Goal: Transaction & Acquisition: Obtain resource

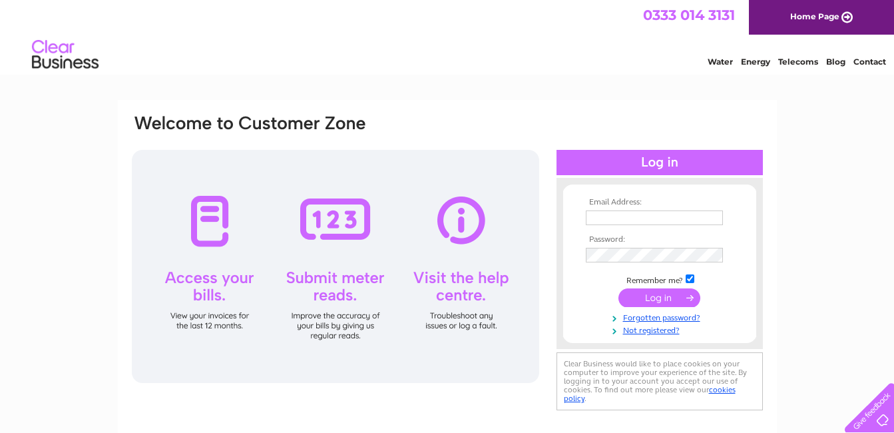
type input "lamouchichoukri9@gmail.com"
click at [648, 293] on input "submit" at bounding box center [660, 297] width 82 height 19
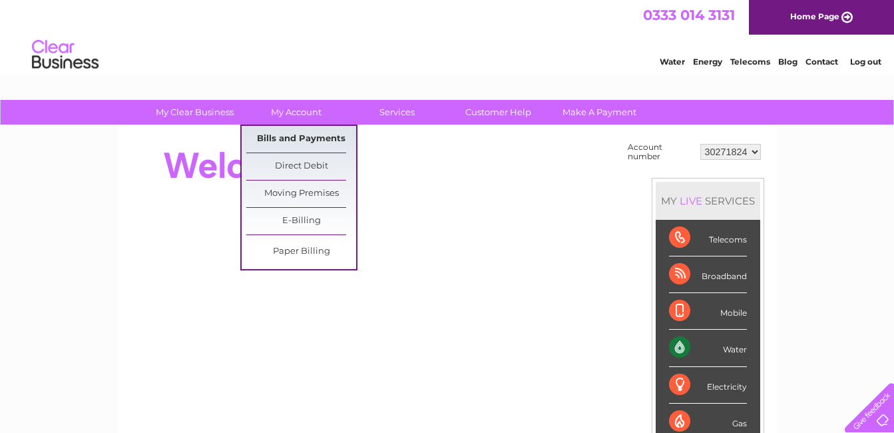
click at [292, 134] on link "Bills and Payments" at bounding box center [301, 139] width 110 height 27
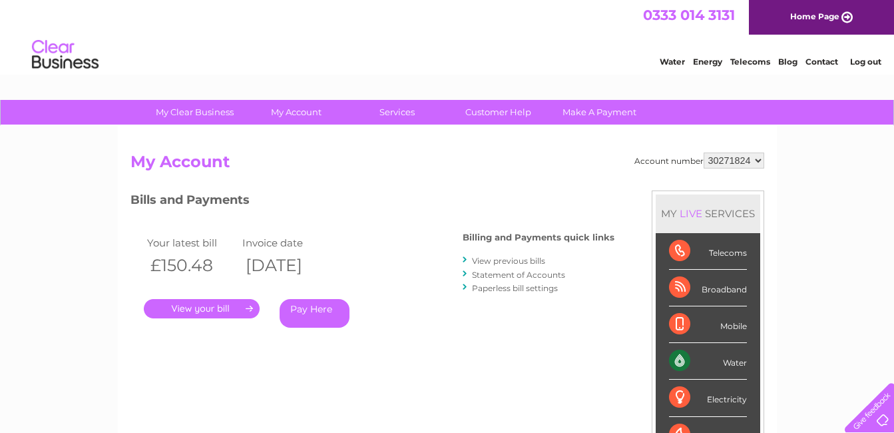
click at [202, 308] on link "." at bounding box center [202, 308] width 116 height 19
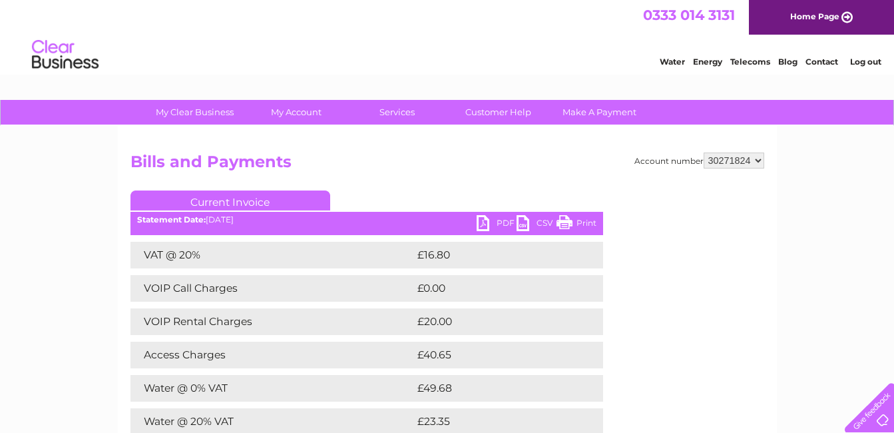
click at [579, 220] on link "Print" at bounding box center [577, 224] width 40 height 19
click at [491, 225] on link "PDF" at bounding box center [497, 224] width 40 height 19
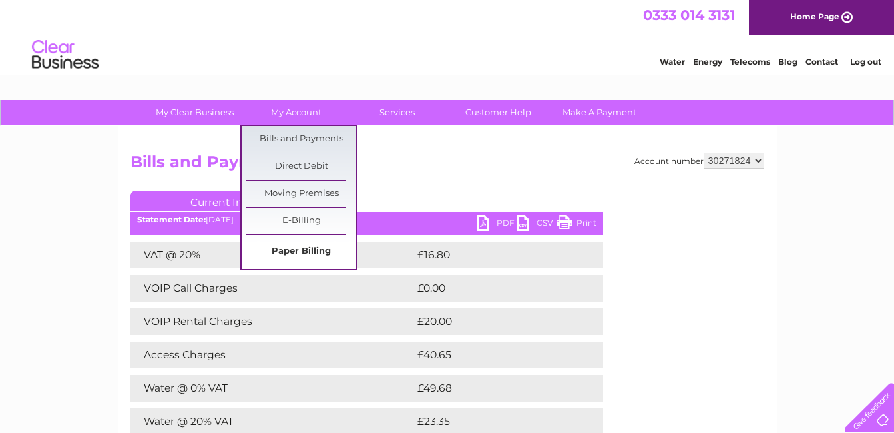
click at [303, 250] on link "Paper Billing" at bounding box center [301, 251] width 110 height 27
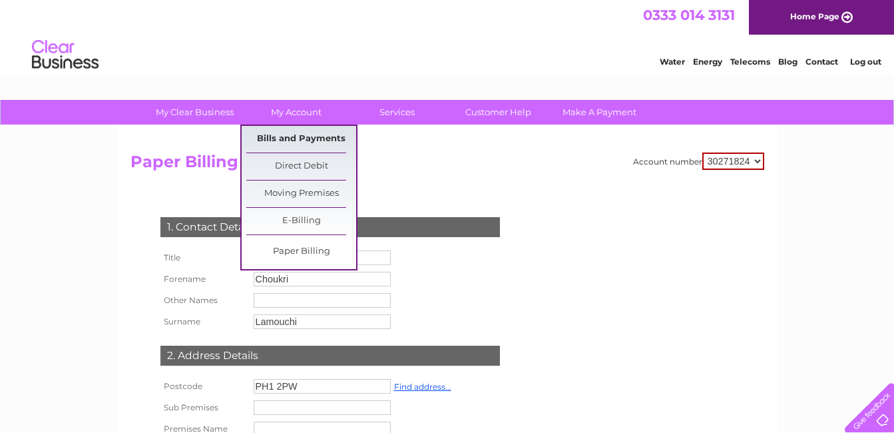
click at [284, 135] on link "Bills and Payments" at bounding box center [301, 139] width 110 height 27
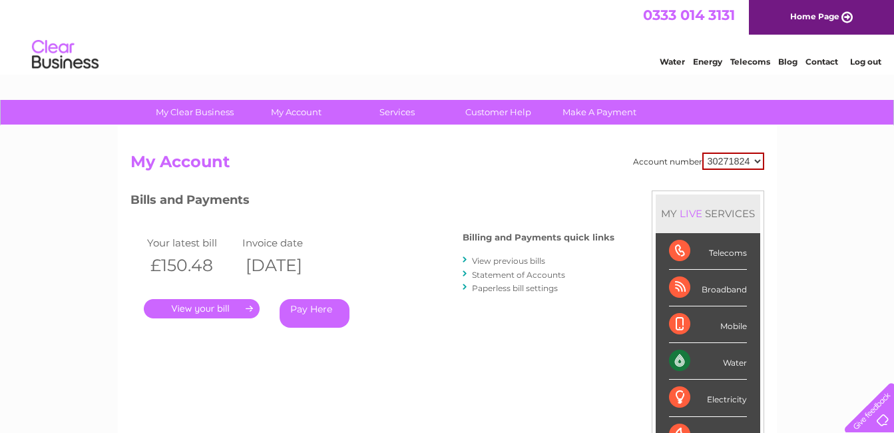
click at [504, 259] on link "View previous bills" at bounding box center [508, 261] width 73 height 10
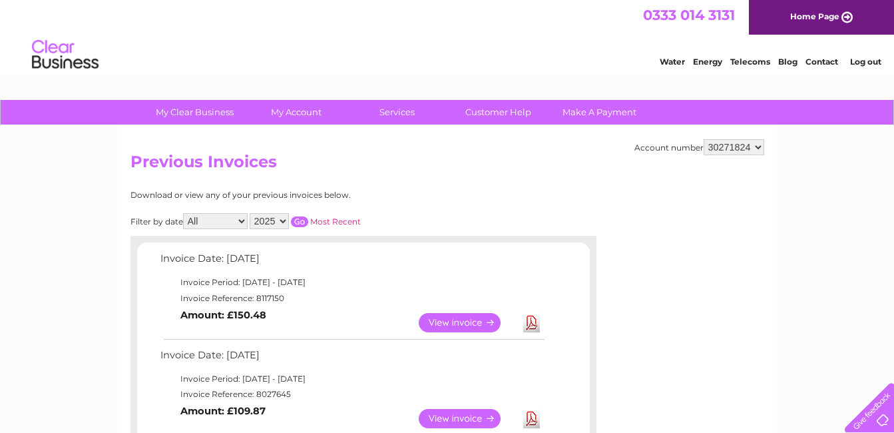
click at [534, 417] on link "Download" at bounding box center [531, 418] width 17 height 19
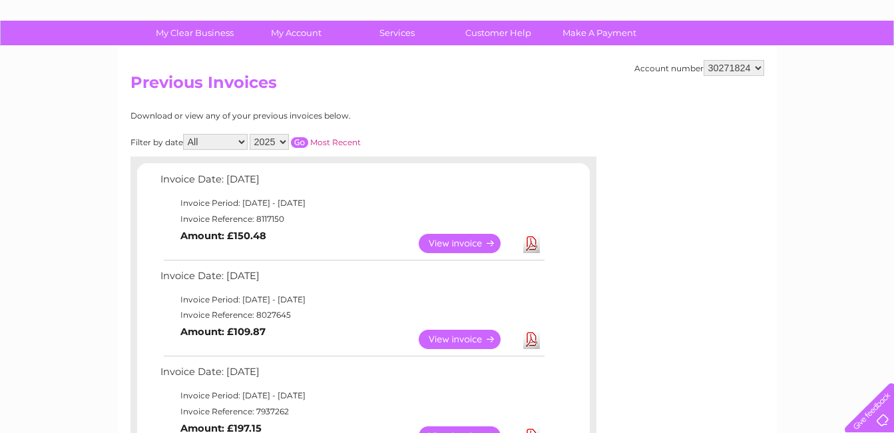
scroll to position [107, 0]
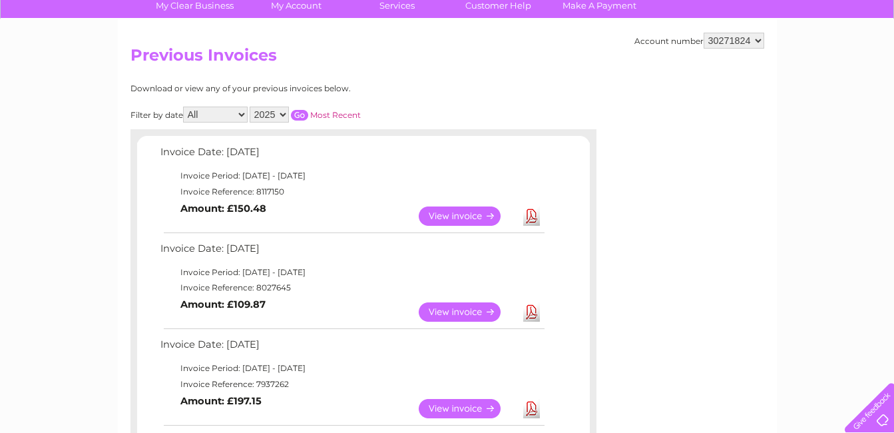
click at [529, 405] on link "Download" at bounding box center [531, 408] width 17 height 19
